Goal: Task Accomplishment & Management: Manage account settings

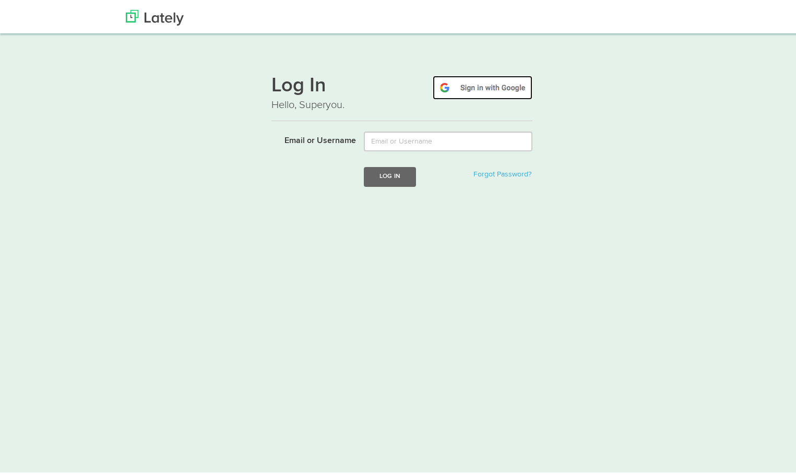
click at [456, 91] on img at bounding box center [483, 86] width 100 height 24
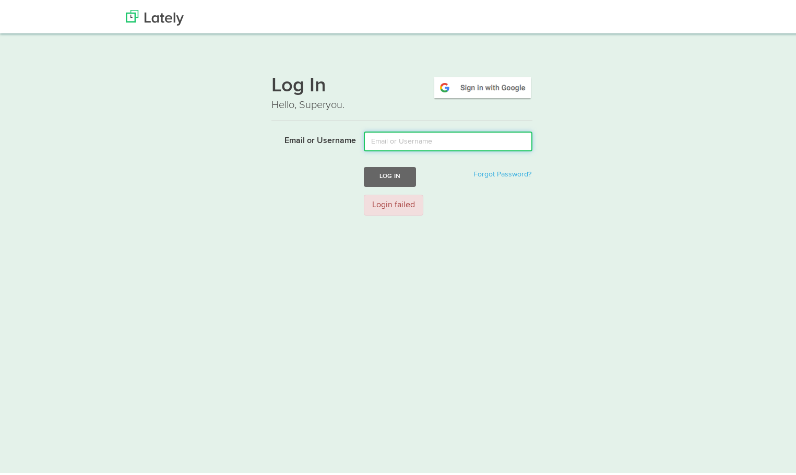
click at [425, 145] on input "Email or Username" at bounding box center [448, 139] width 169 height 20
type input "[EMAIL_ADDRESS][DOMAIN_NAME]"
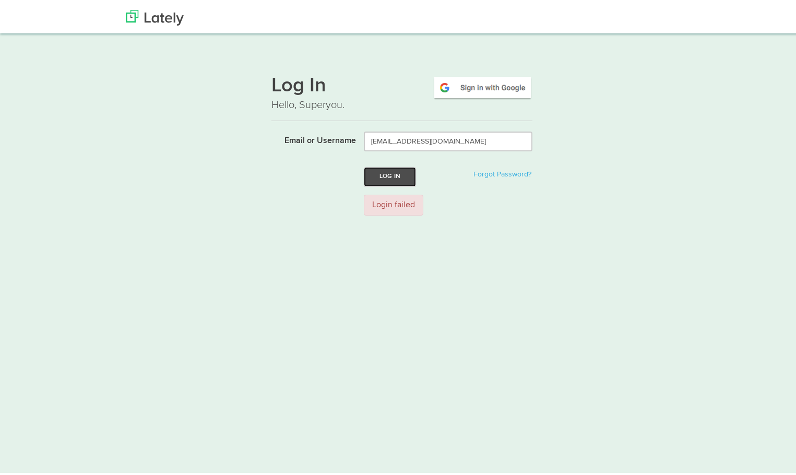
click at [364, 174] on button "Log In" at bounding box center [390, 174] width 52 height 19
